Goal: Task Accomplishment & Management: Use online tool/utility

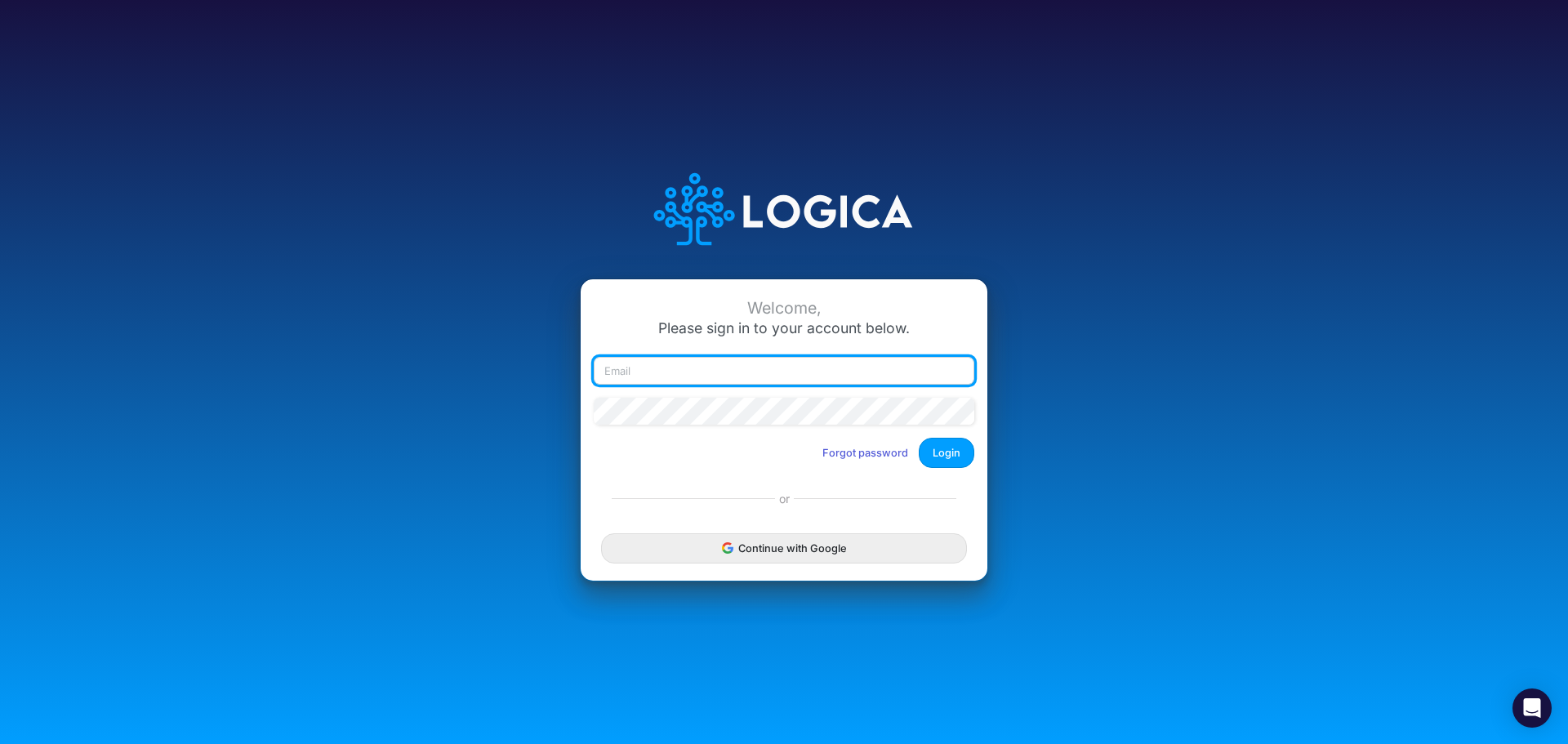
click at [733, 378] on input "email" at bounding box center [783, 371] width 380 height 28
type input "[PERSON_NAME][EMAIL_ADDRESS][PERSON_NAME][DOMAIN_NAME]"
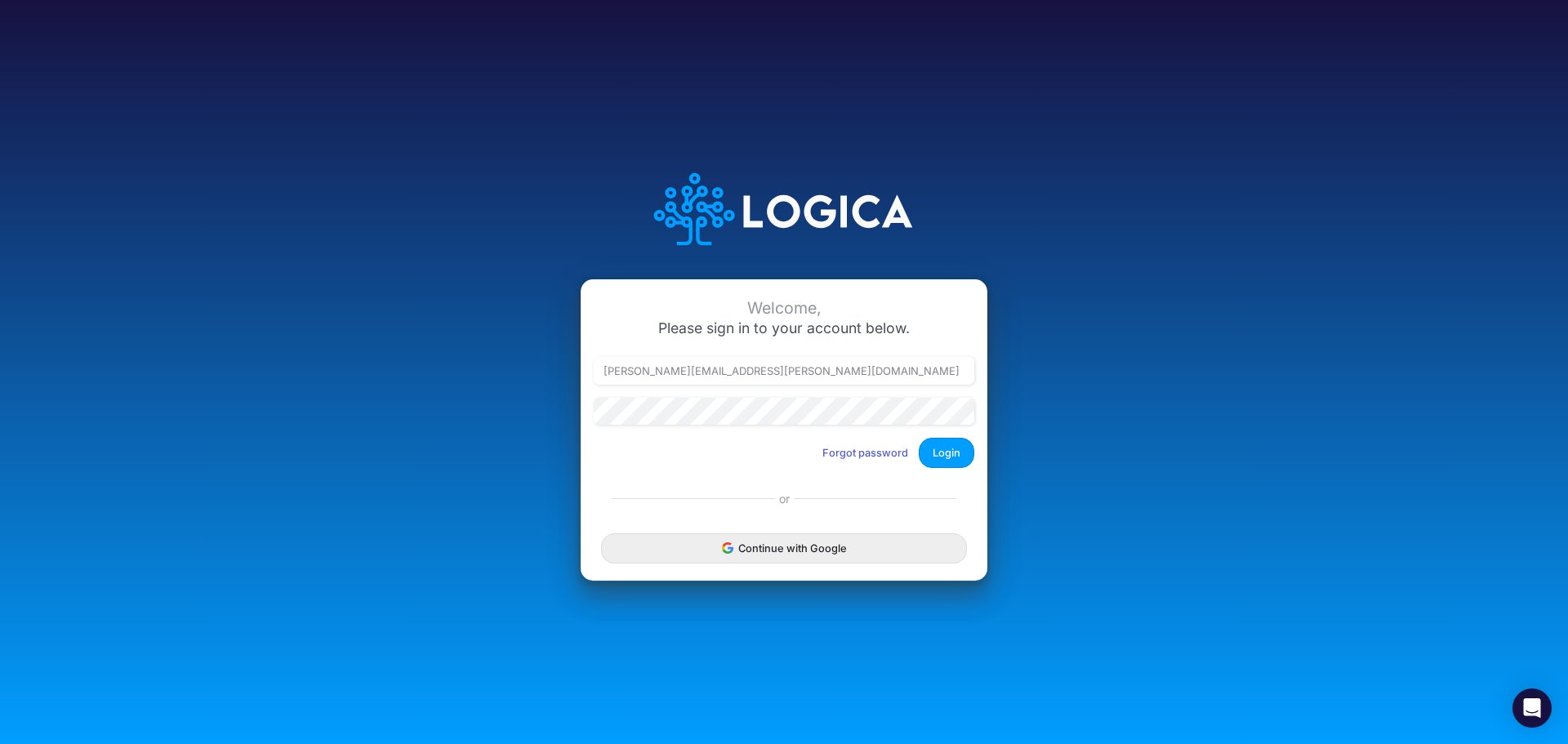
click at [662, 396] on div "[PERSON_NAME][EMAIL_ADDRESS][PERSON_NAME][DOMAIN_NAME]" at bounding box center [784, 378] width 389 height 41
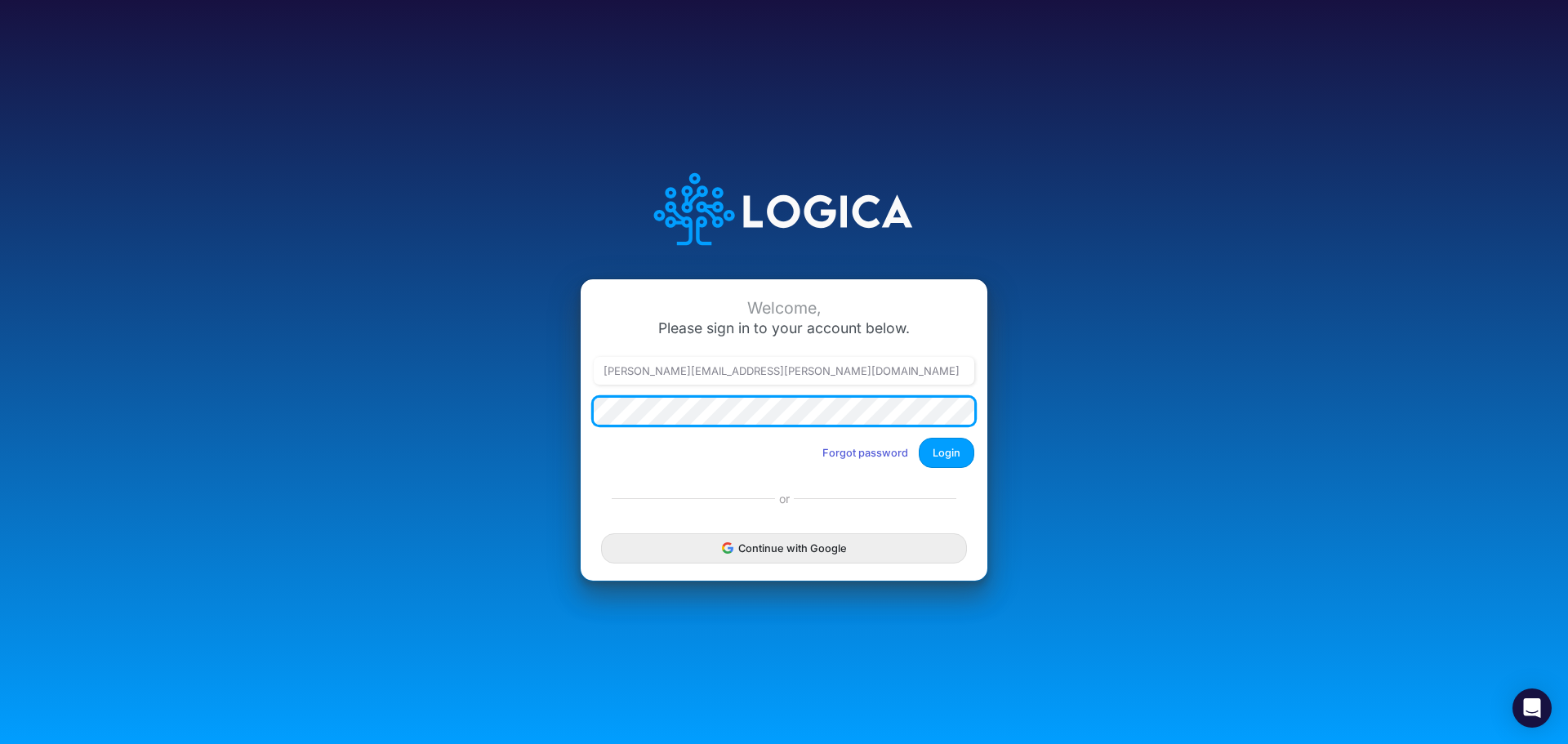
click at [919, 438] on button "Login" at bounding box center [947, 453] width 56 height 31
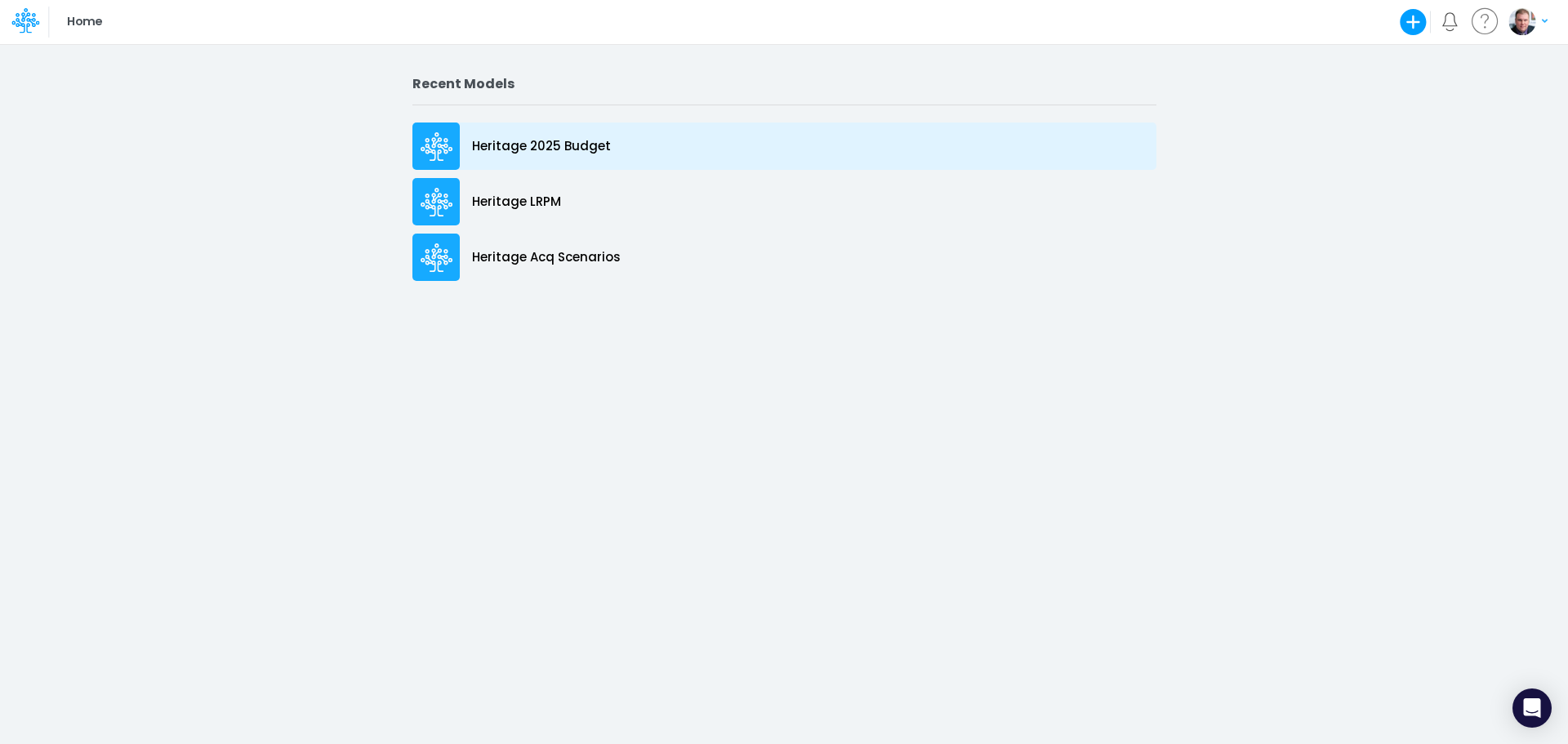
click at [590, 139] on p "Heritage 2025 Budget" at bounding box center [541, 146] width 139 height 19
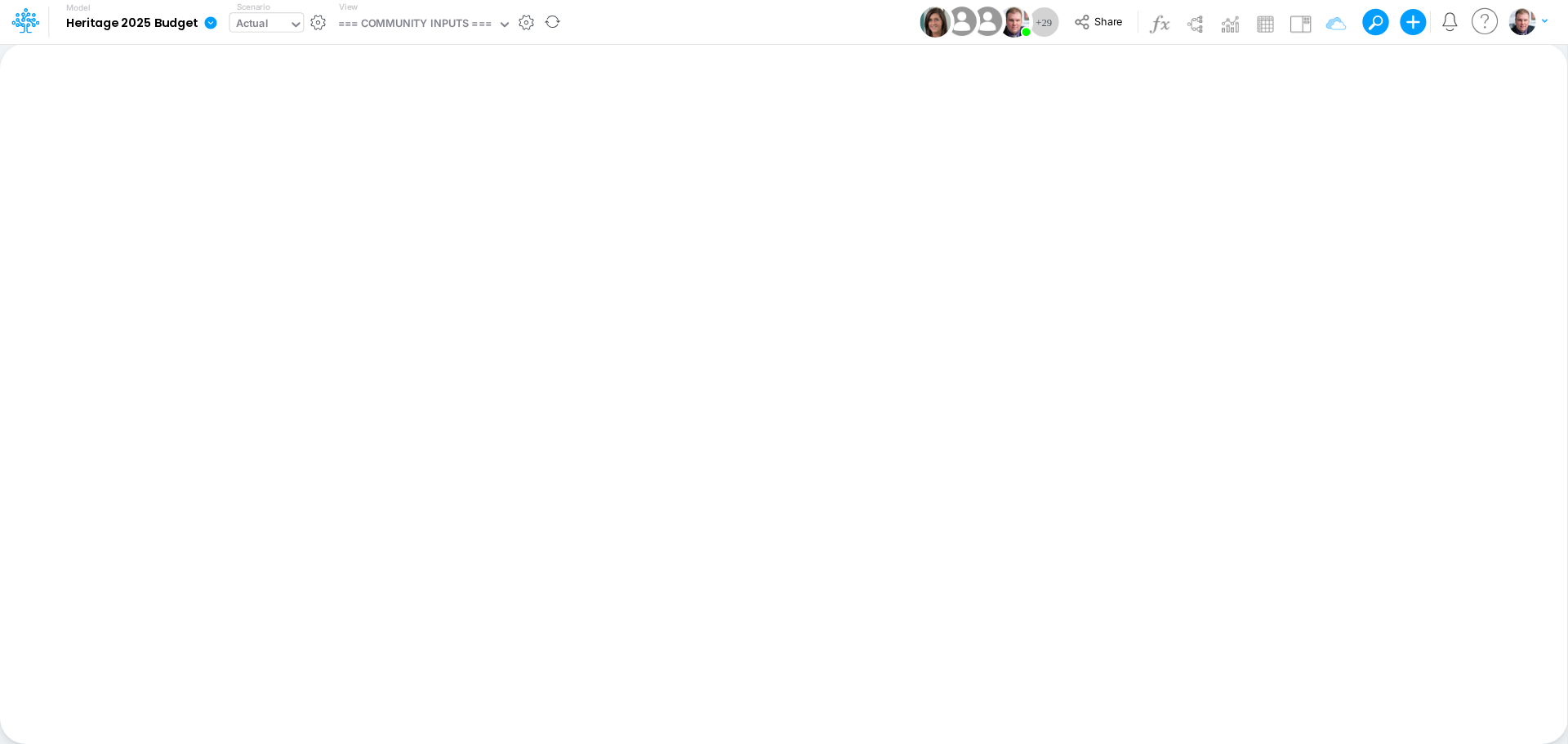
click at [256, 29] on div "Actual" at bounding box center [252, 25] width 32 height 19
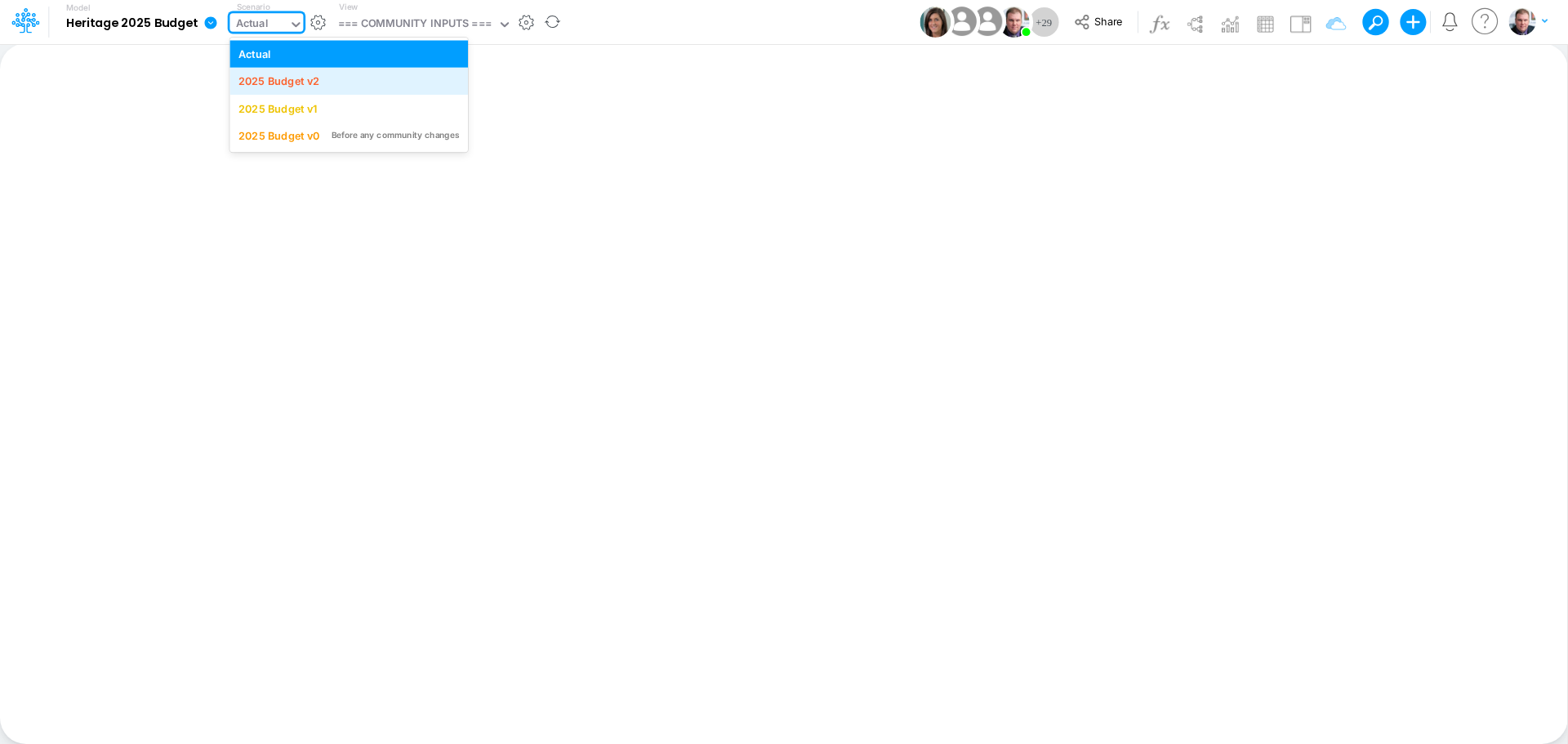
click at [300, 81] on div "2025 Budget v2" at bounding box center [279, 81] width 81 height 16
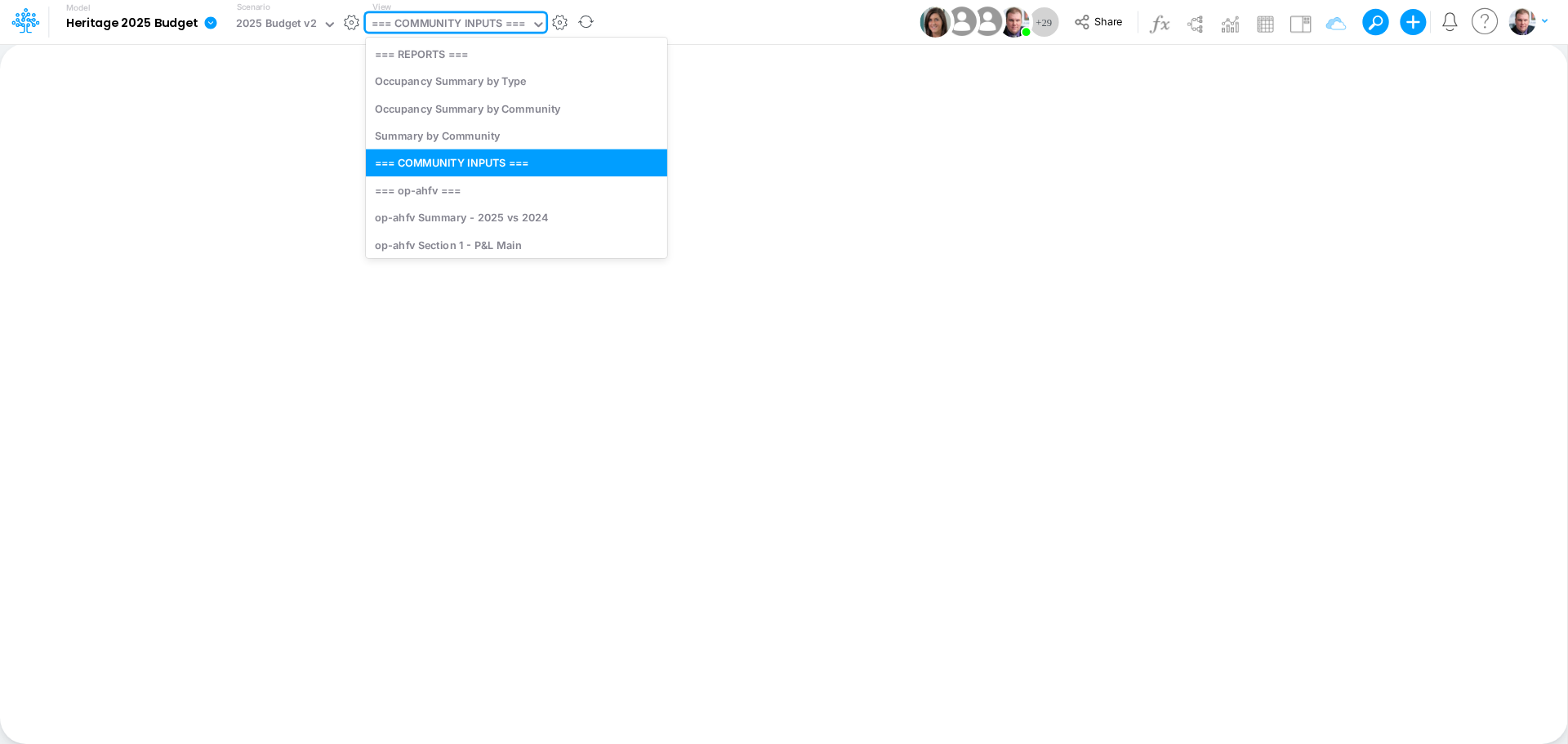
click at [422, 28] on div "=== COMMUNITY INPUTS ===" at bounding box center [448, 25] width 154 height 19
type input "sr"
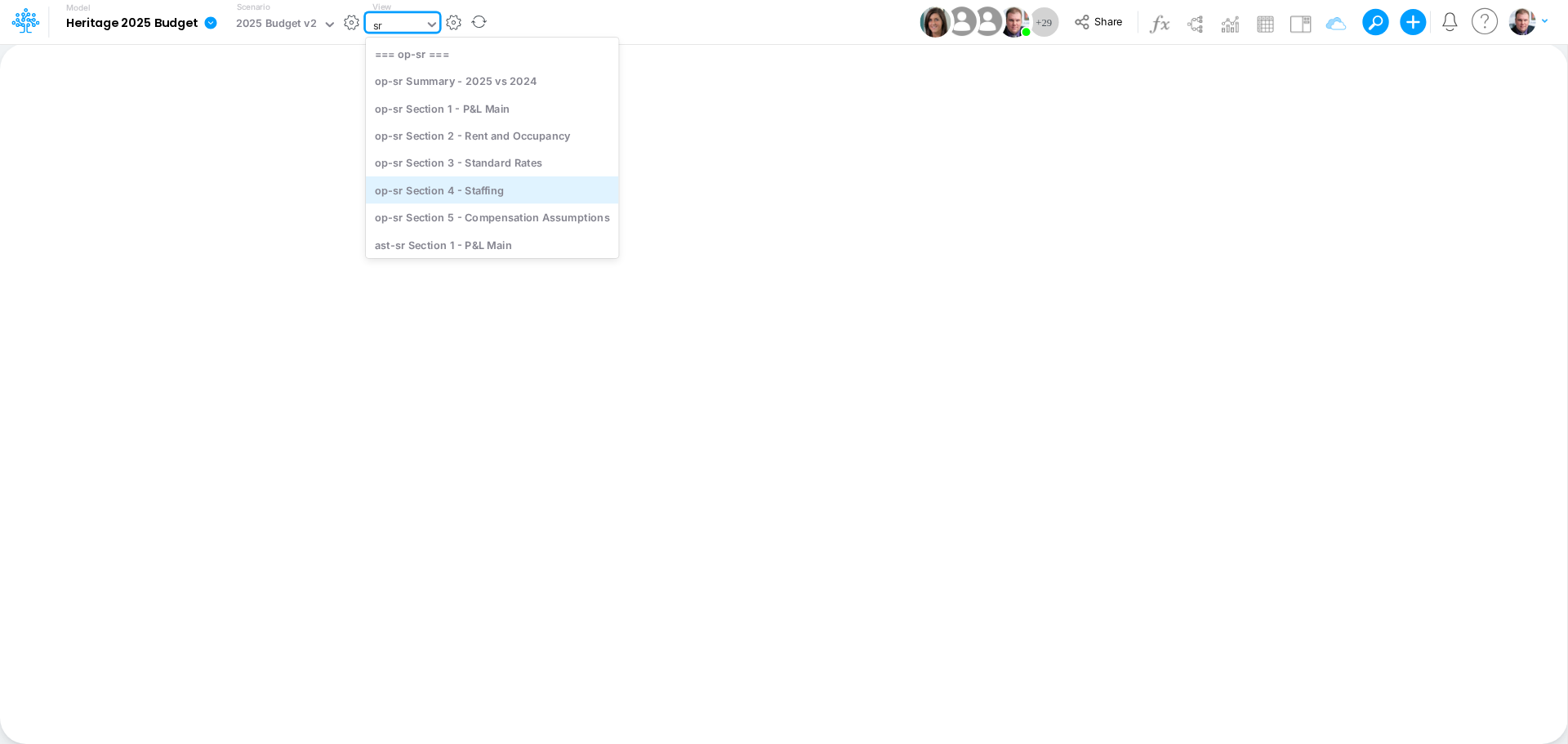
click at [469, 186] on div "op-sr Section 4 - Staffing" at bounding box center [492, 190] width 254 height 27
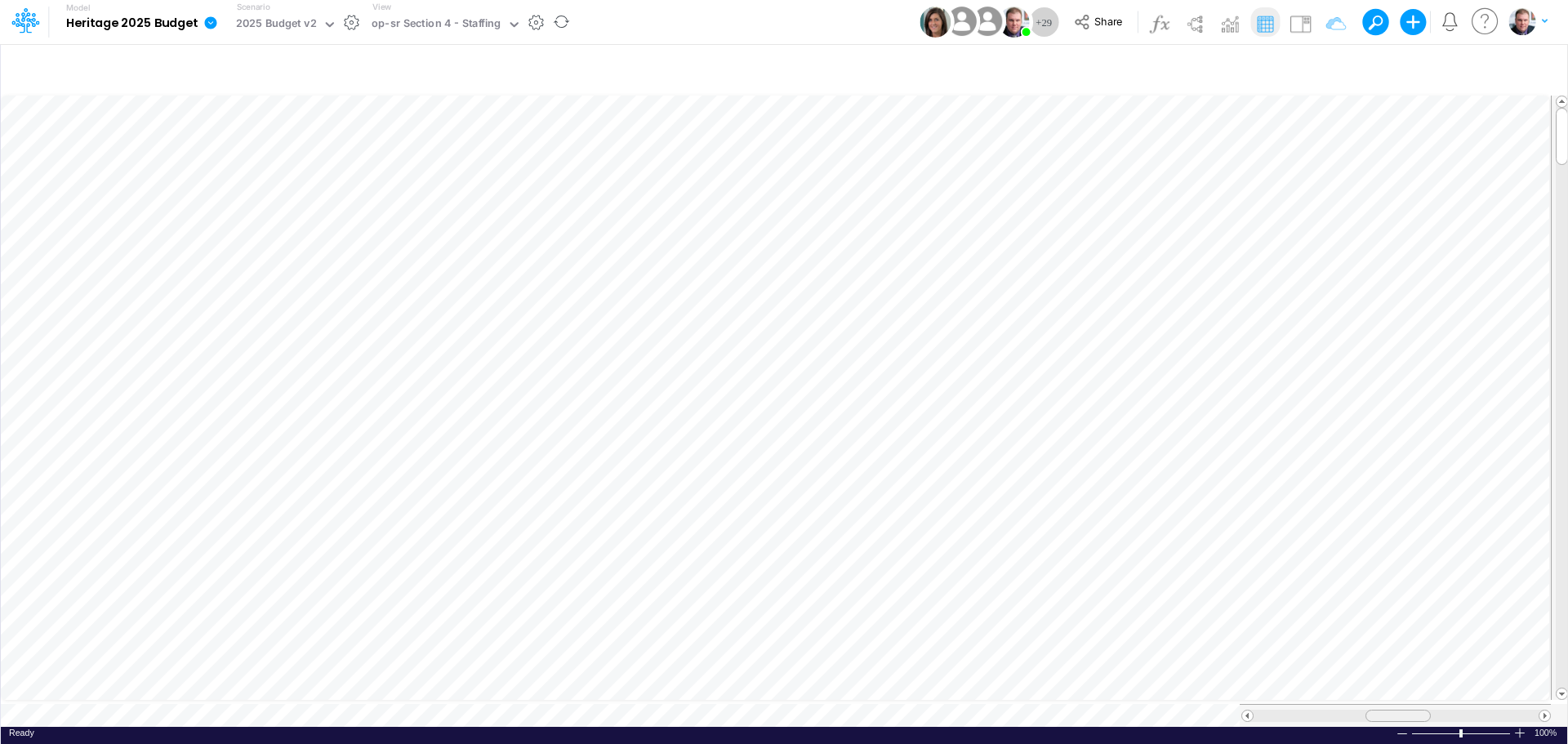
scroll to position [8, 0]
drag, startPoint x: 1388, startPoint y: 709, endPoint x: 1418, endPoint y: 709, distance: 30.0
click at [1418, 710] on div at bounding box center [1427, 715] width 66 height 12
drag, startPoint x: 1434, startPoint y: 709, endPoint x: 1468, endPoint y: 704, distance: 34.4
click at [1468, 710] on div at bounding box center [1463, 715] width 54 height 12
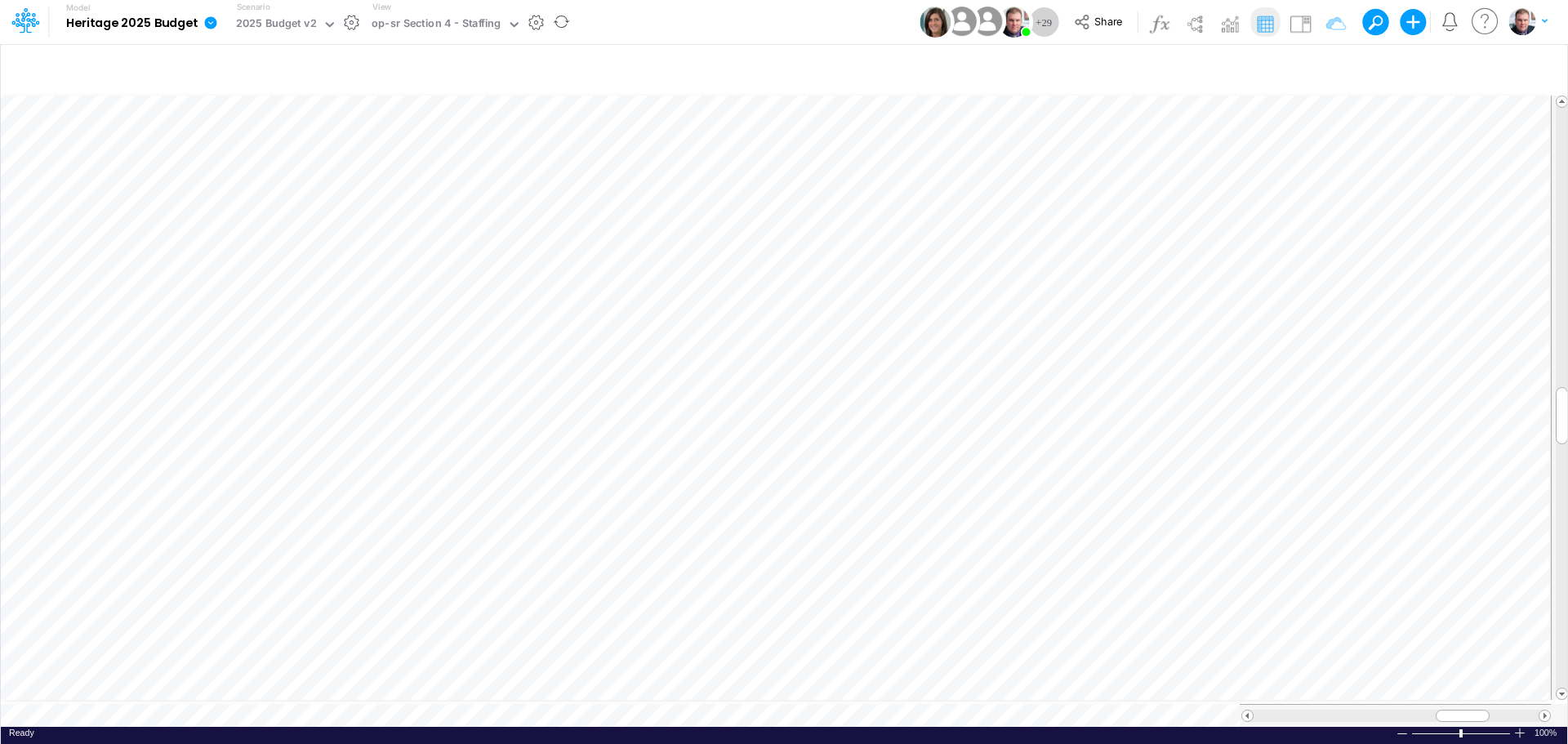
scroll to position [8, 1]
drag, startPoint x: 1457, startPoint y: 710, endPoint x: 1426, endPoint y: 696, distance: 34.0
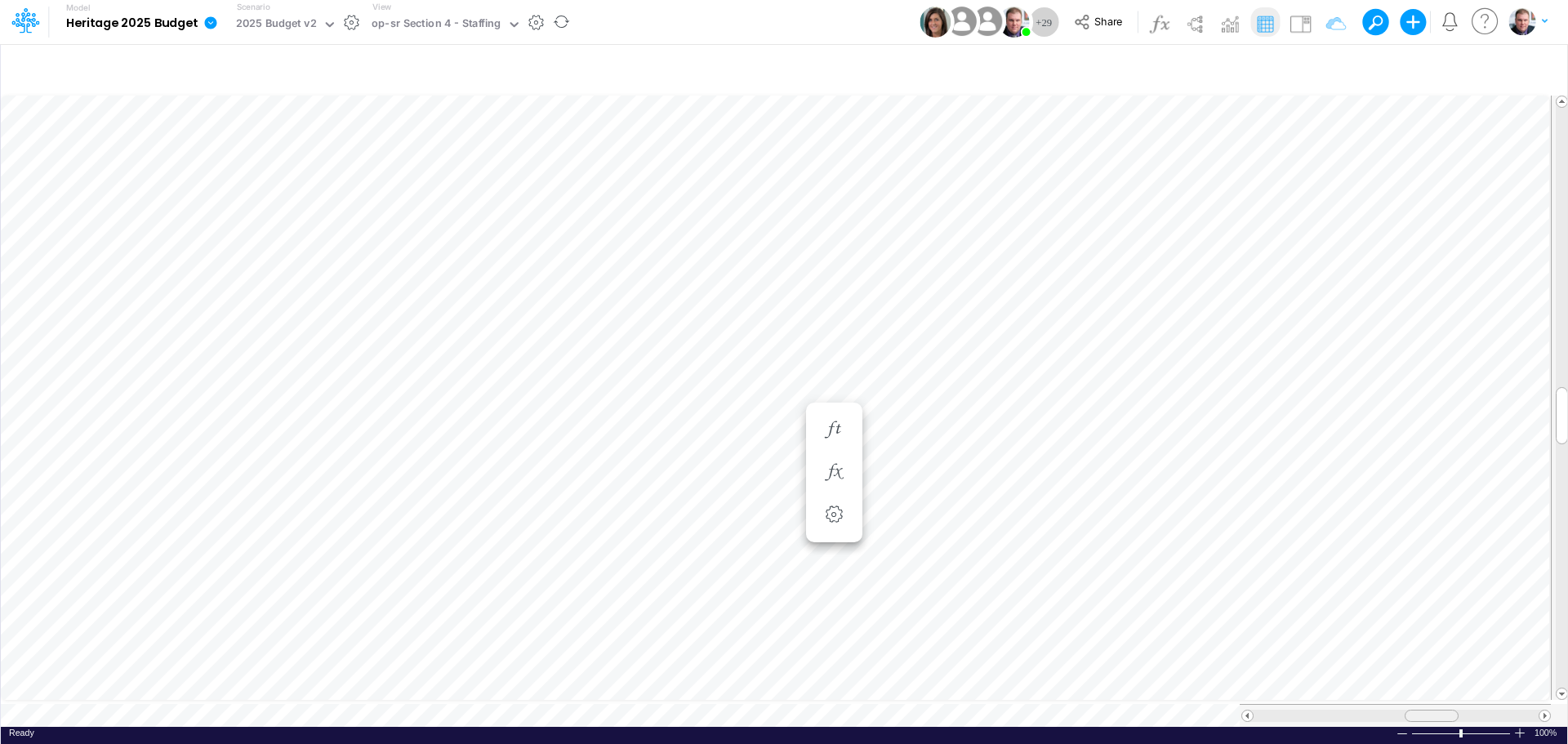
click at [1426, 704] on div at bounding box center [1395, 715] width 311 height 23
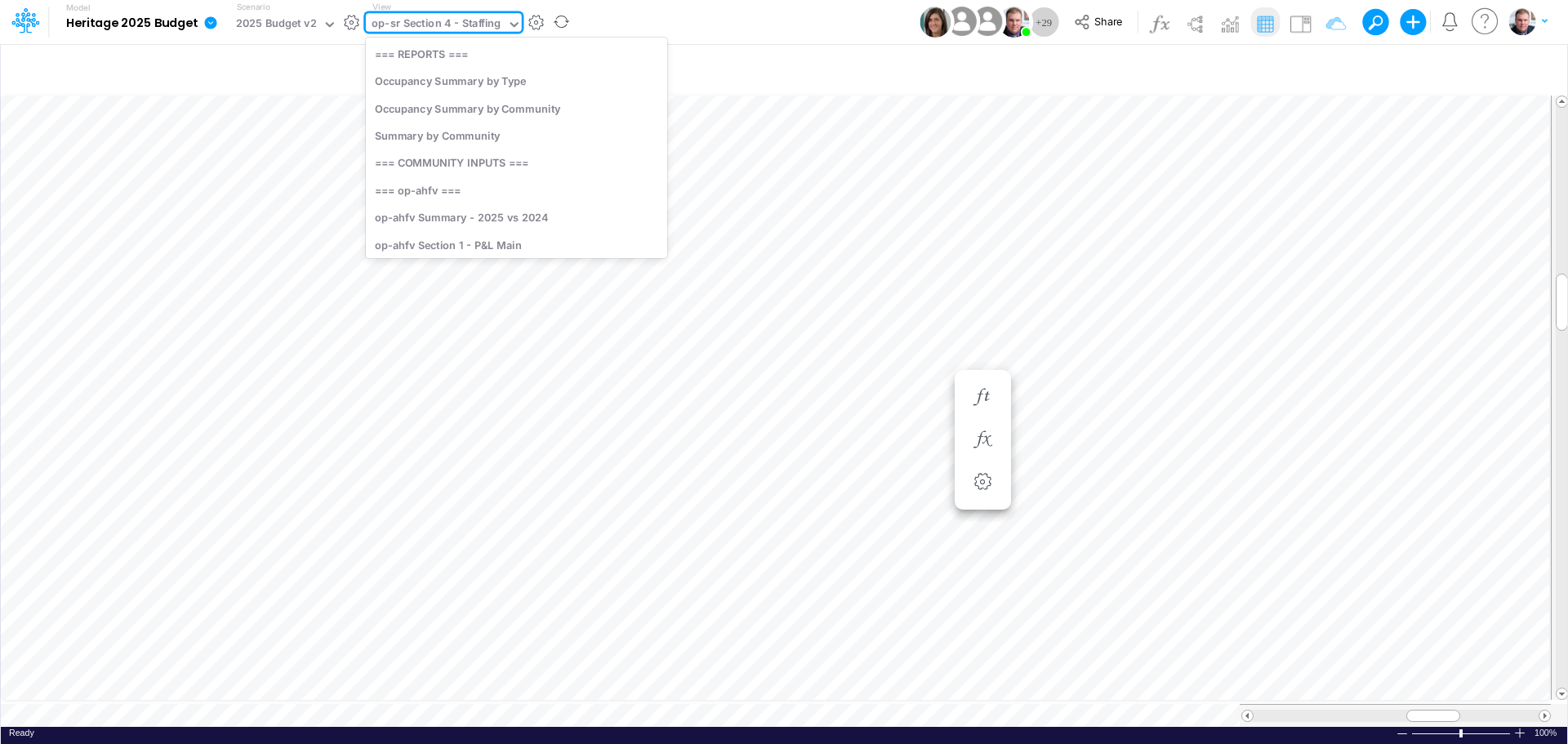
click at [466, 15] on div "op-sr Section 4 - Staffing" at bounding box center [436, 25] width 142 height 24
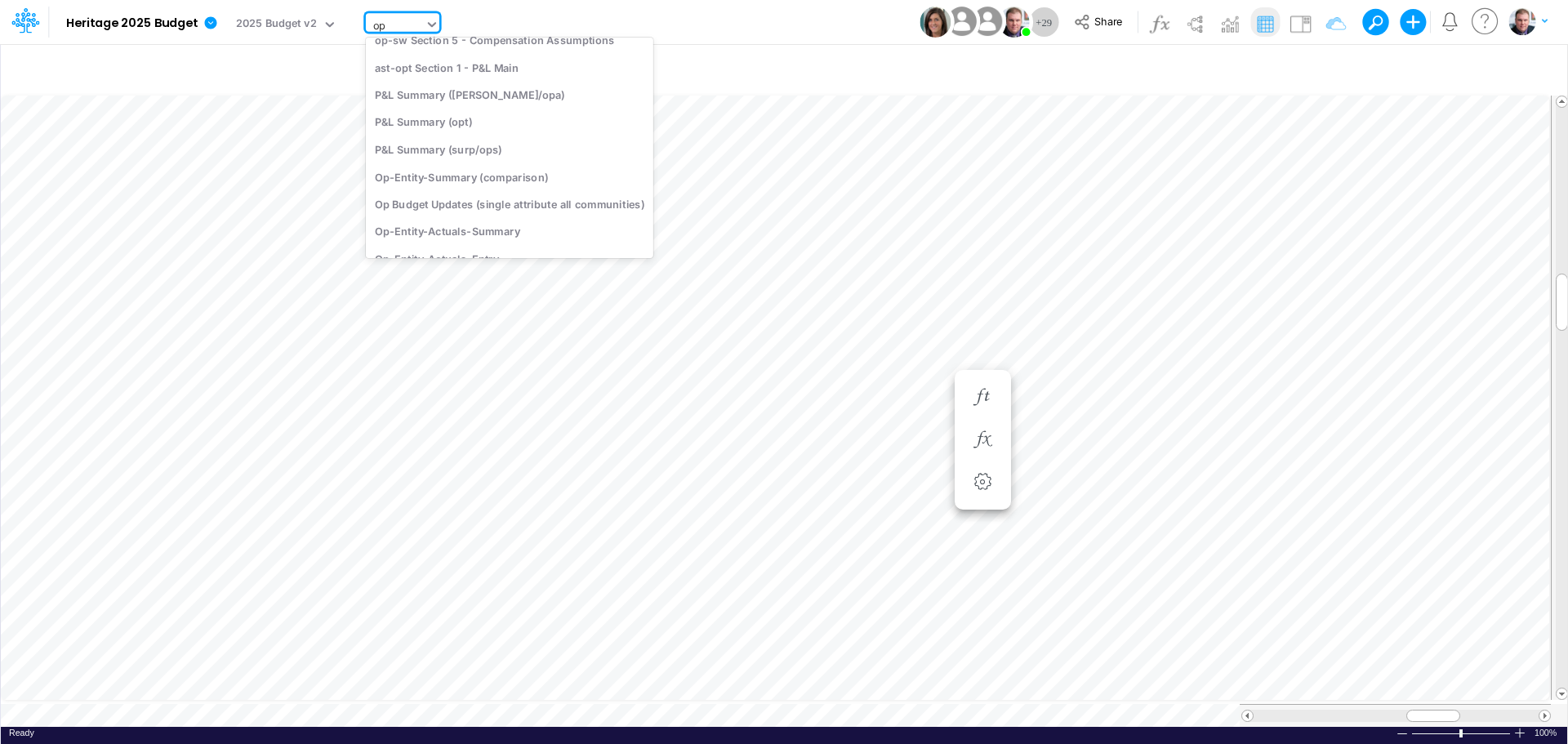
type input "opg"
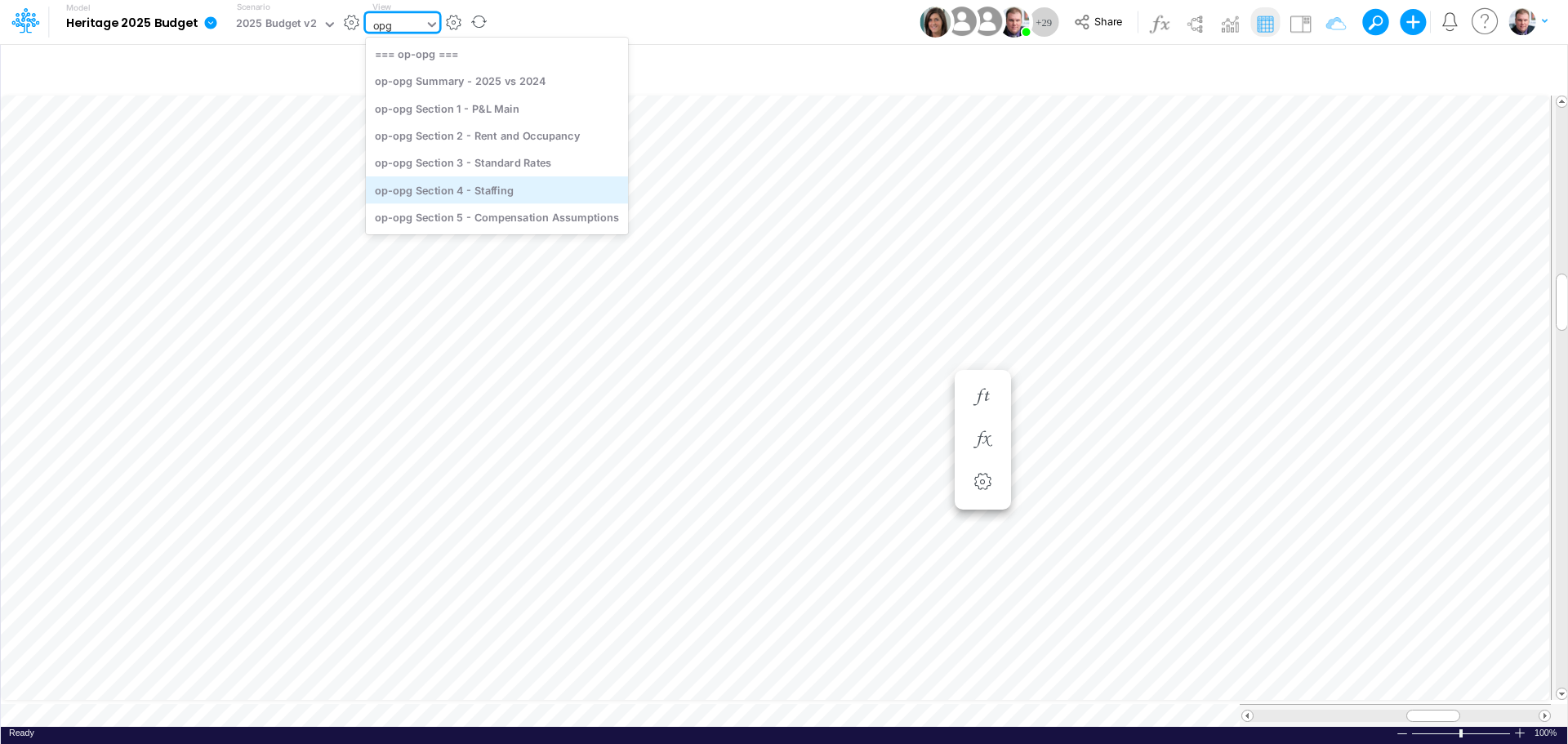
click at [522, 186] on div "op-opg Section 4 - Staffing" at bounding box center [496, 190] width 262 height 27
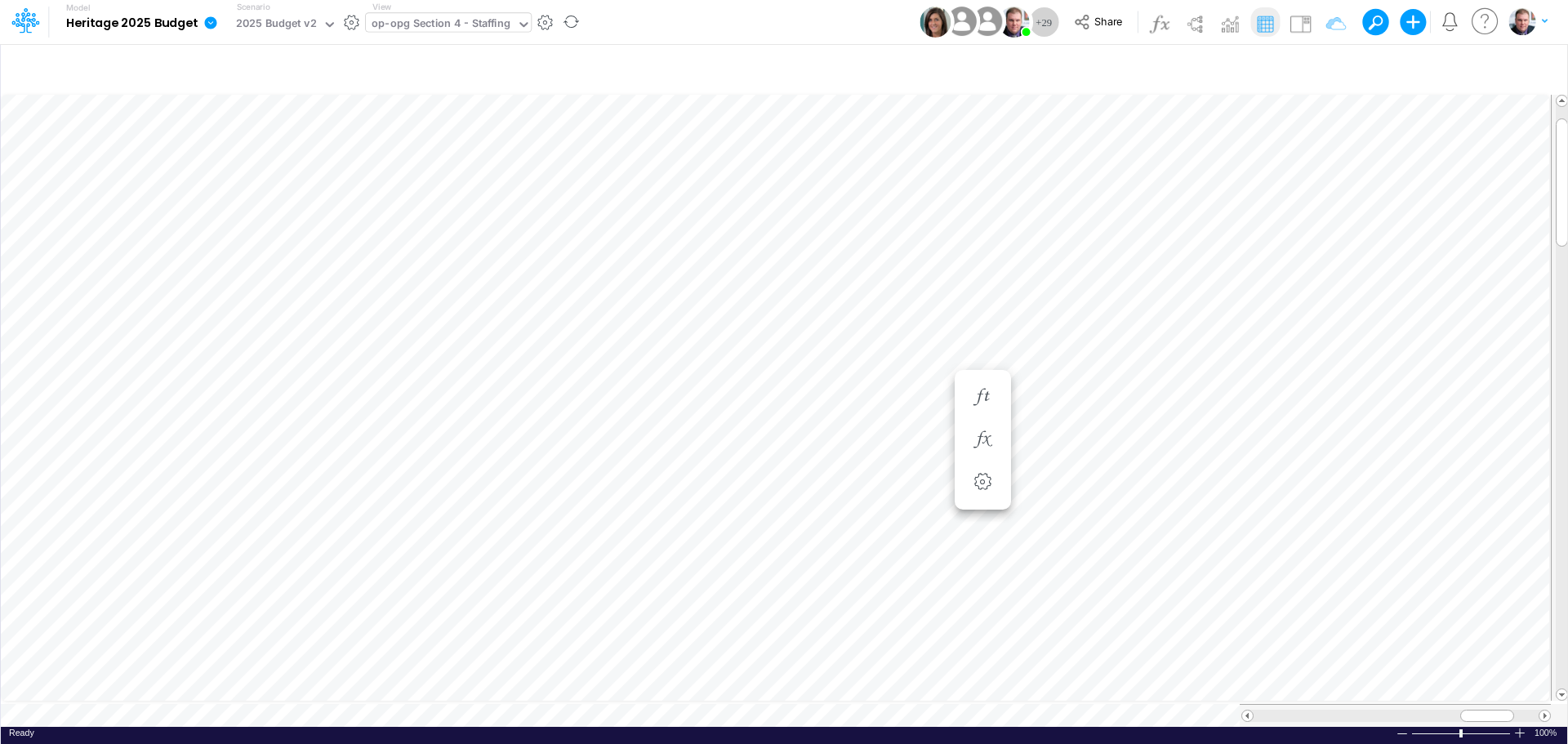
click at [461, 31] on div "op-opg Section 4 - Staffing" at bounding box center [441, 25] width 139 height 19
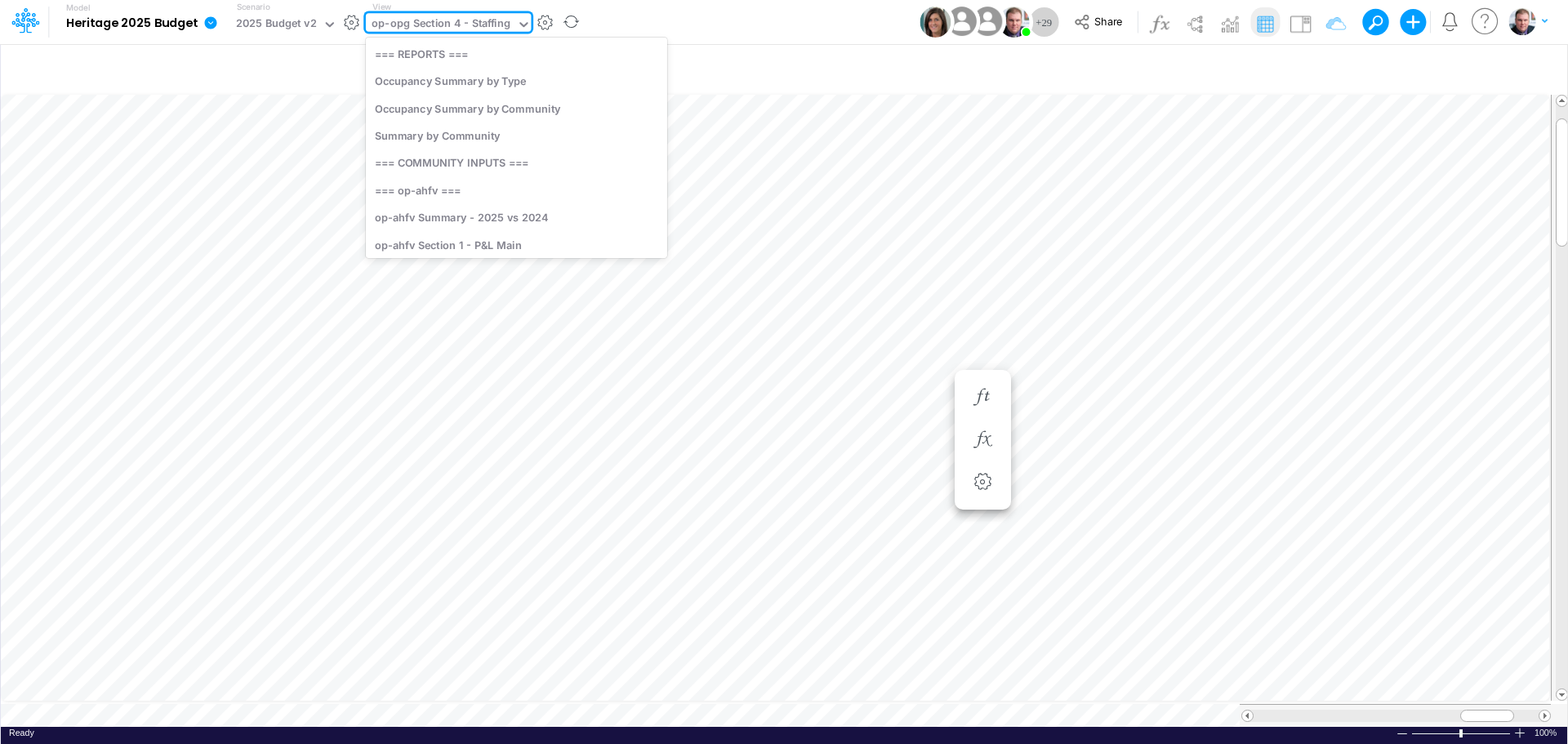
scroll to position [3071, 0]
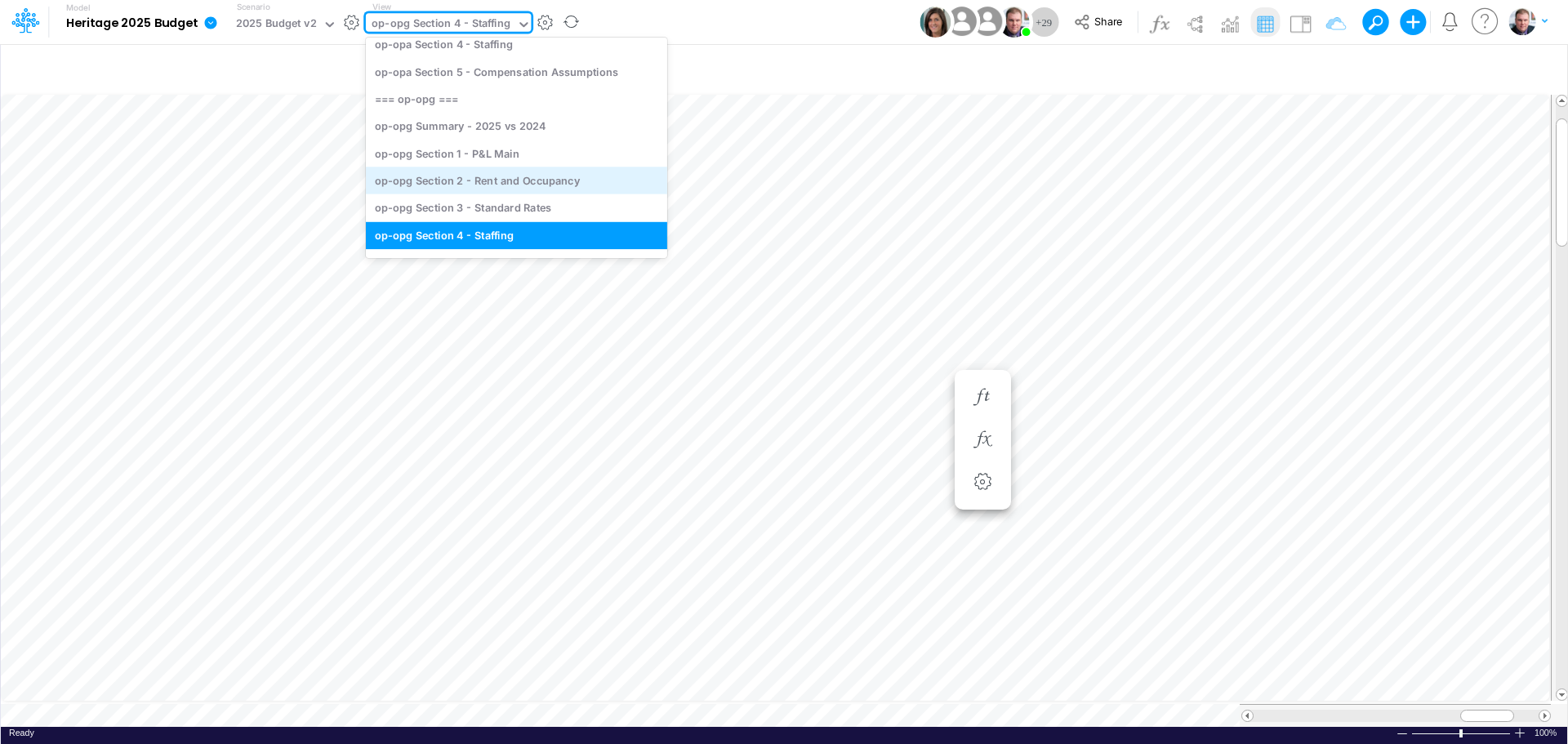
click at [465, 178] on div "op-opg Section 2 - Rent and Occupancy" at bounding box center [516, 180] width 302 height 27
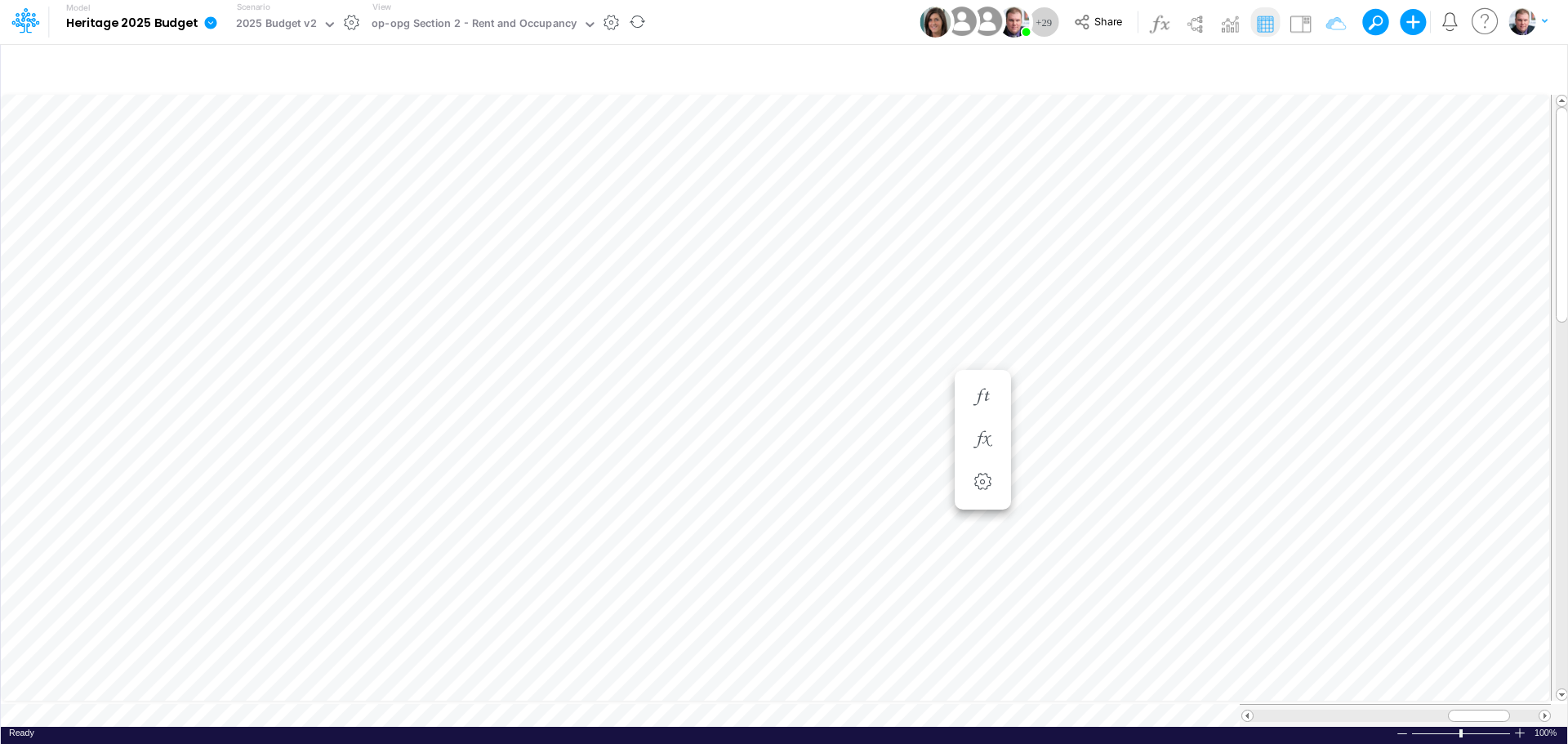
scroll to position [8, 1]
